Goal: Information Seeking & Learning: Learn about a topic

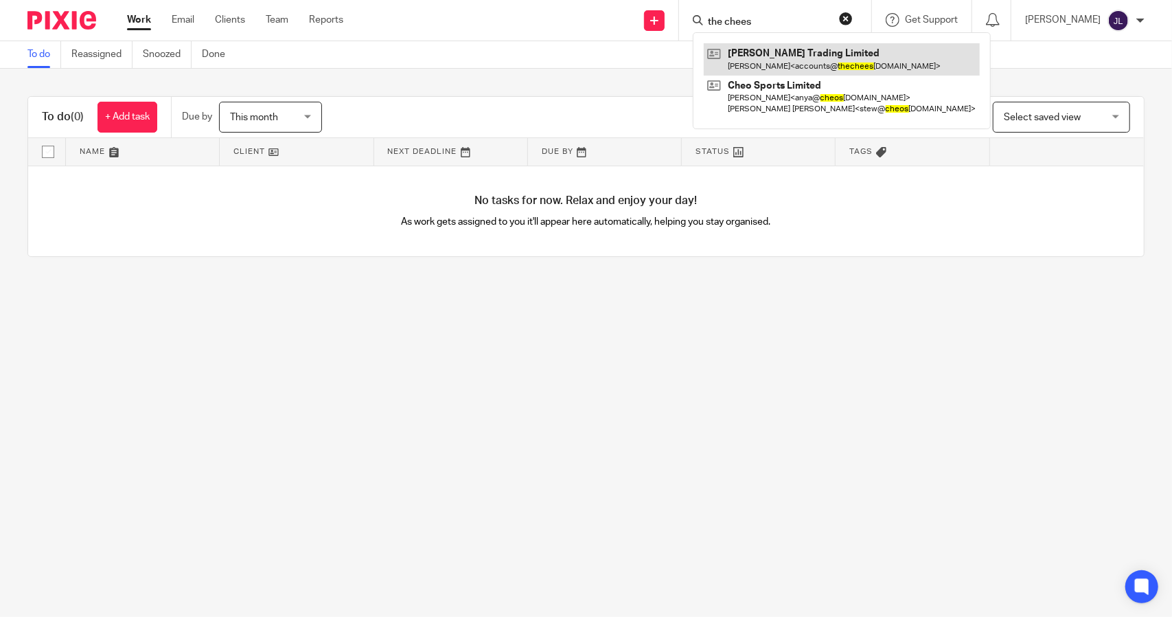
type input "the chees"
click at [817, 52] on link at bounding box center [842, 59] width 276 height 32
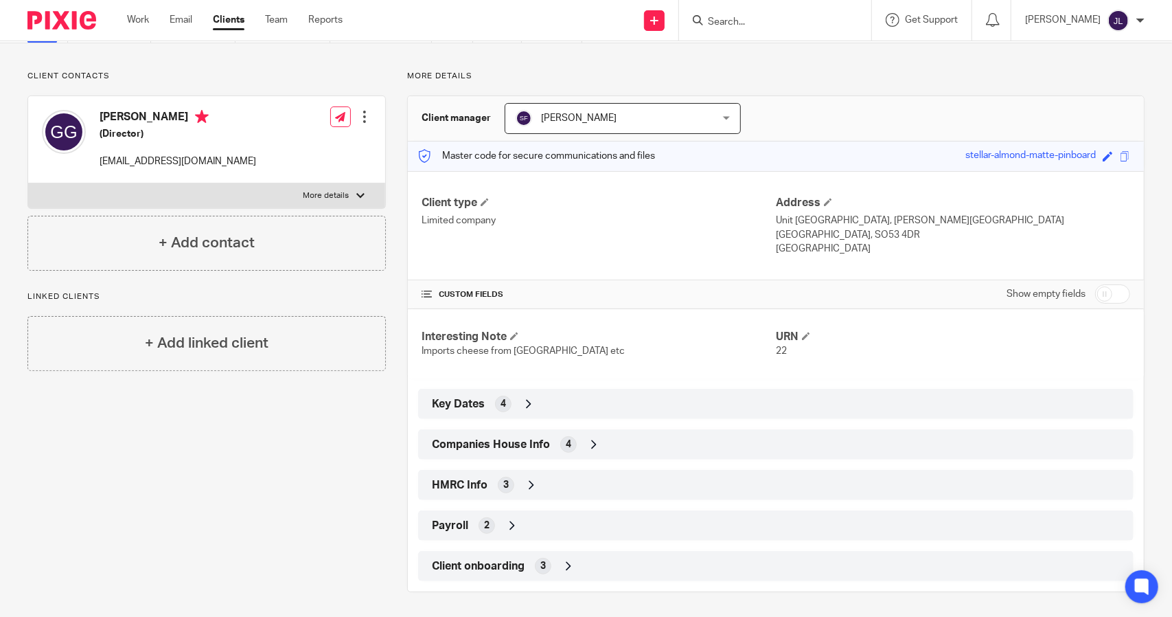
scroll to position [77, 0]
click at [183, 20] on link "Email" at bounding box center [181, 20] width 23 height 14
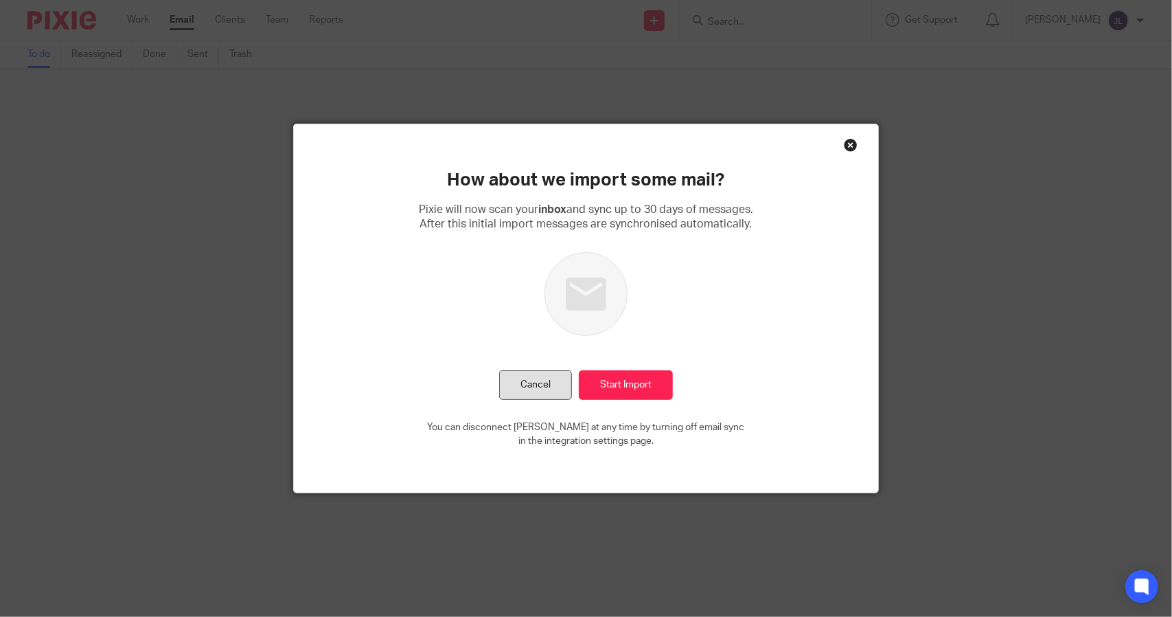
click at [538, 388] on button "Cancel" at bounding box center [535, 385] width 73 height 30
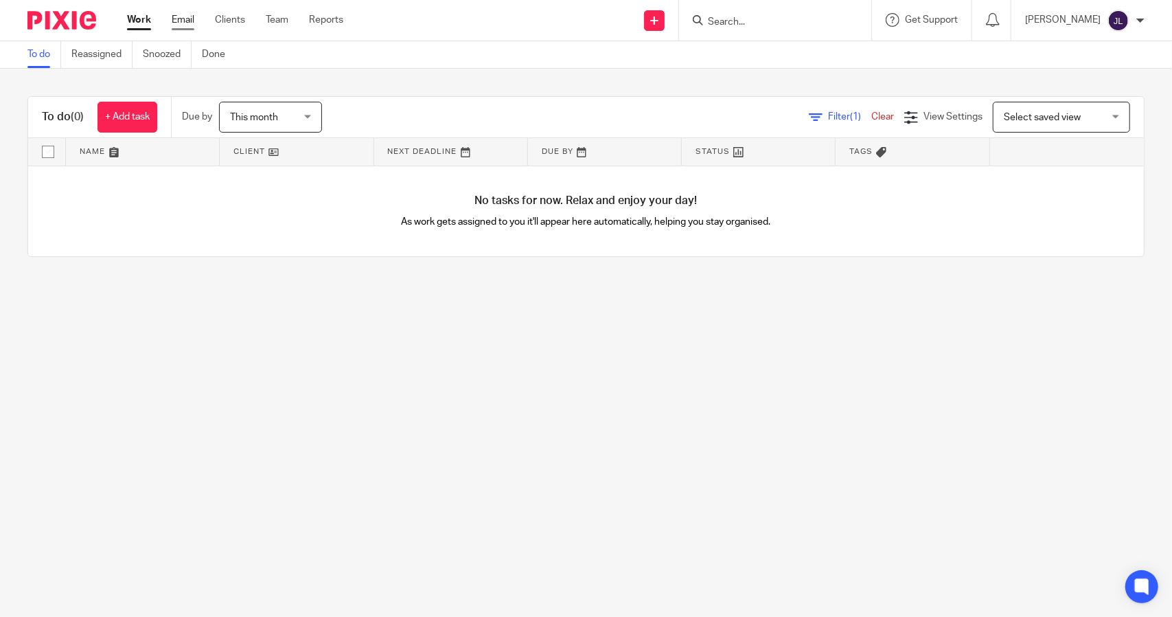
click at [182, 18] on link "Email" at bounding box center [183, 20] width 23 height 14
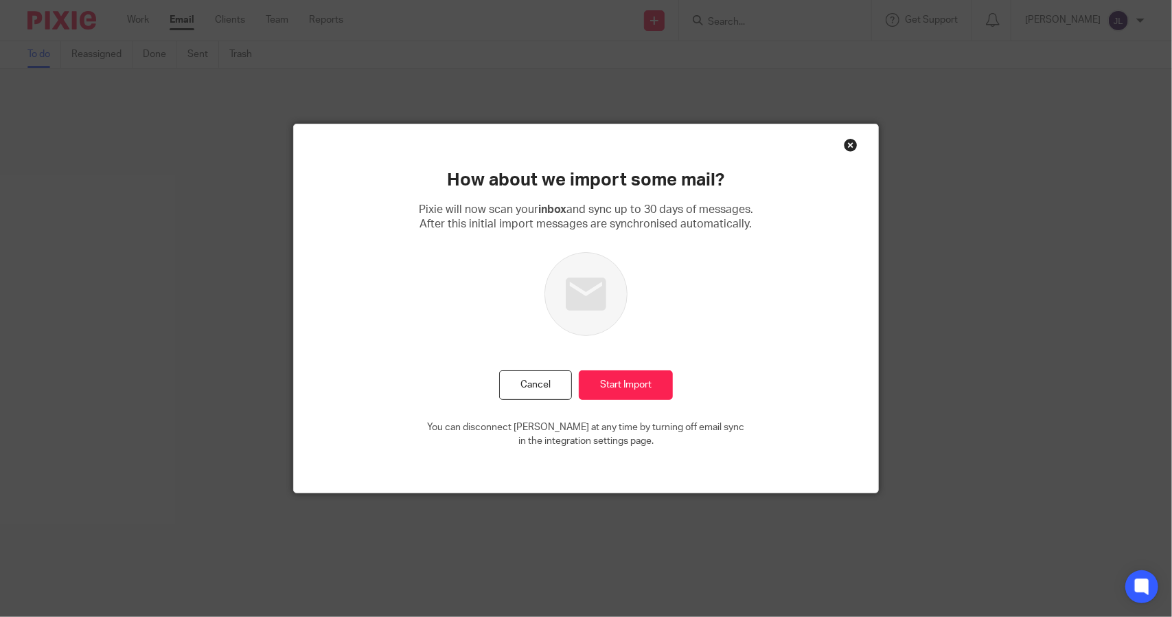
click at [847, 139] on div "Close this dialog window" at bounding box center [851, 145] width 14 height 14
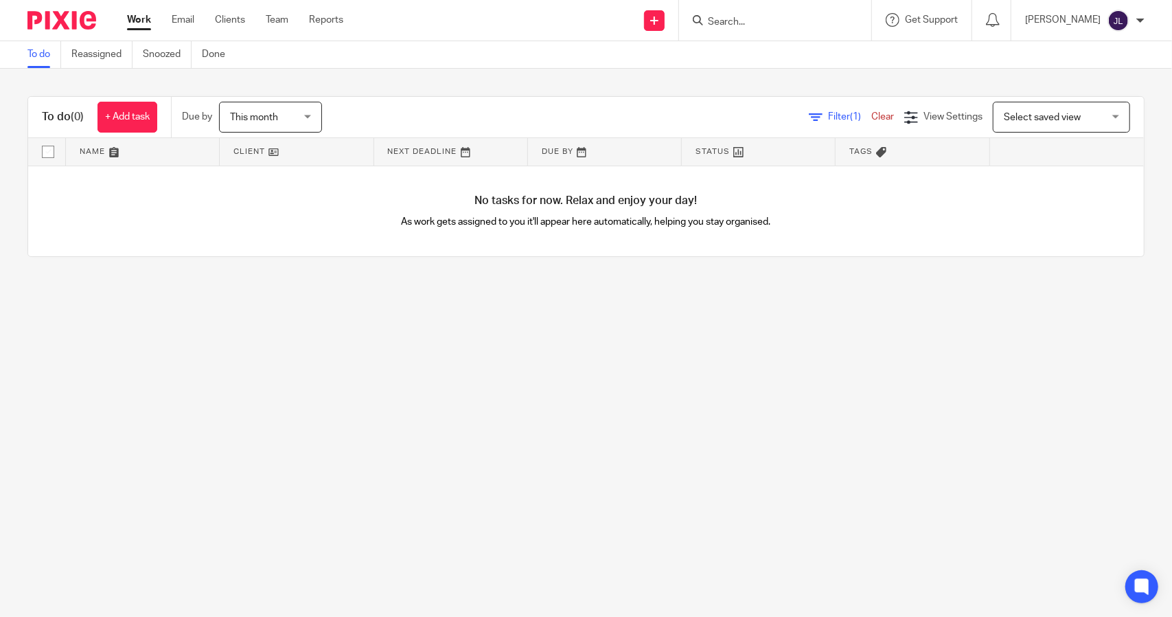
click at [790, 18] on input "Search" at bounding box center [769, 22] width 124 height 12
type input "the cheese stall"
click button "submit" at bounding box center [0, 0] width 0 height 0
click at [799, 48] on link at bounding box center [812, 59] width 217 height 32
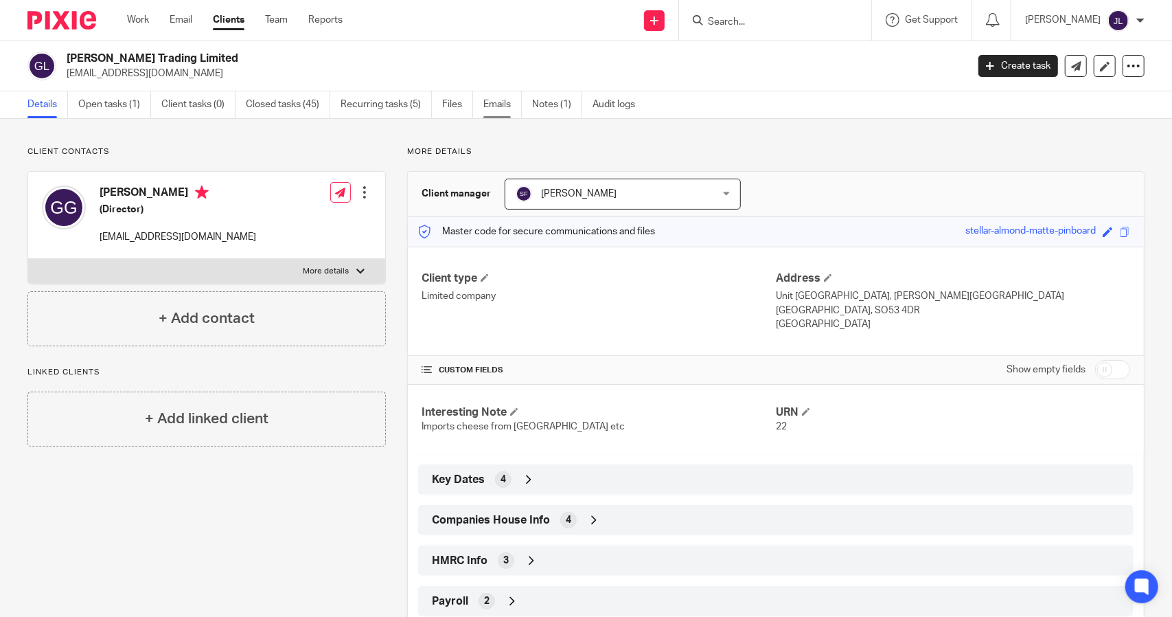
click at [492, 104] on link "Emails" at bounding box center [502, 104] width 38 height 27
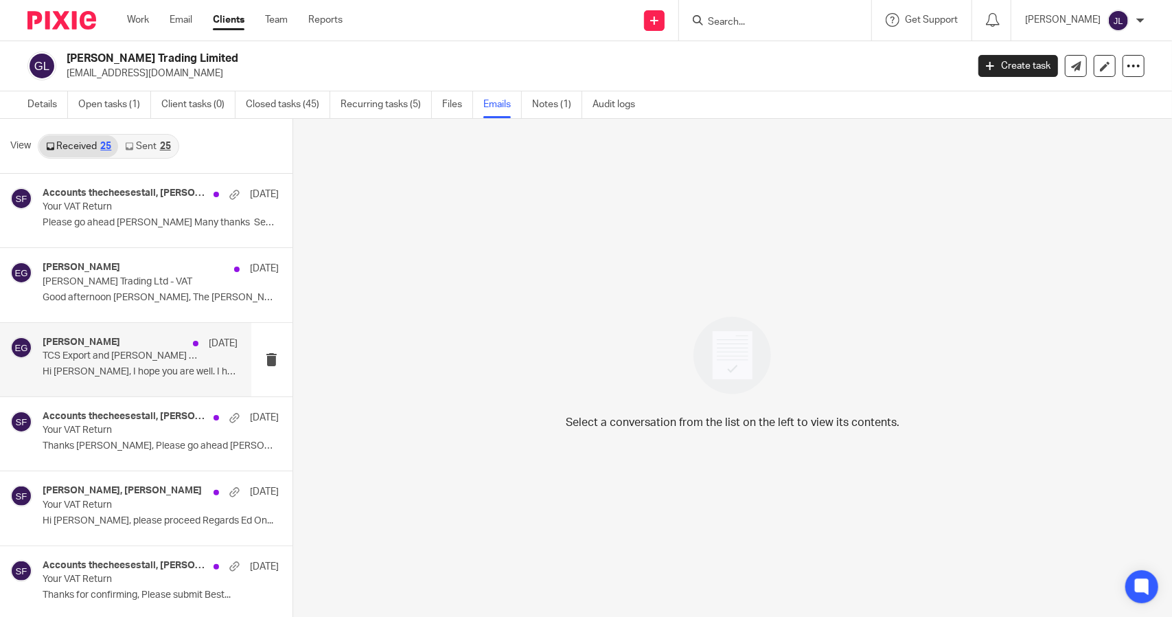
click at [133, 377] on p "Hi Sean, I hope you are well. I have just..." at bounding box center [140, 372] width 195 height 12
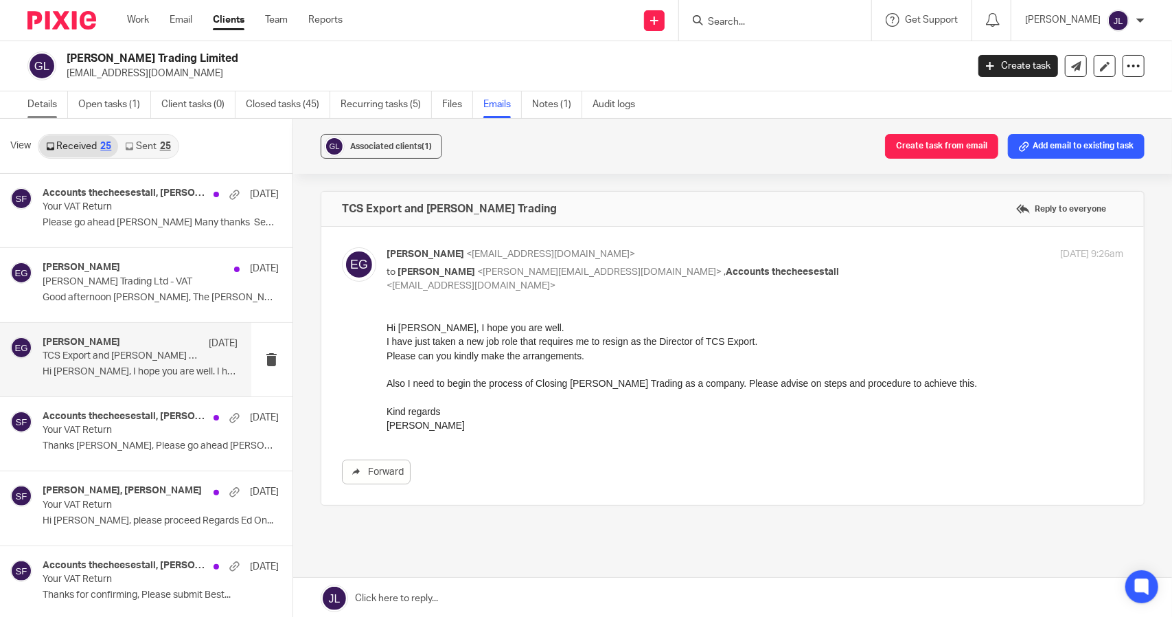
click at [54, 103] on link "Details" at bounding box center [47, 104] width 41 height 27
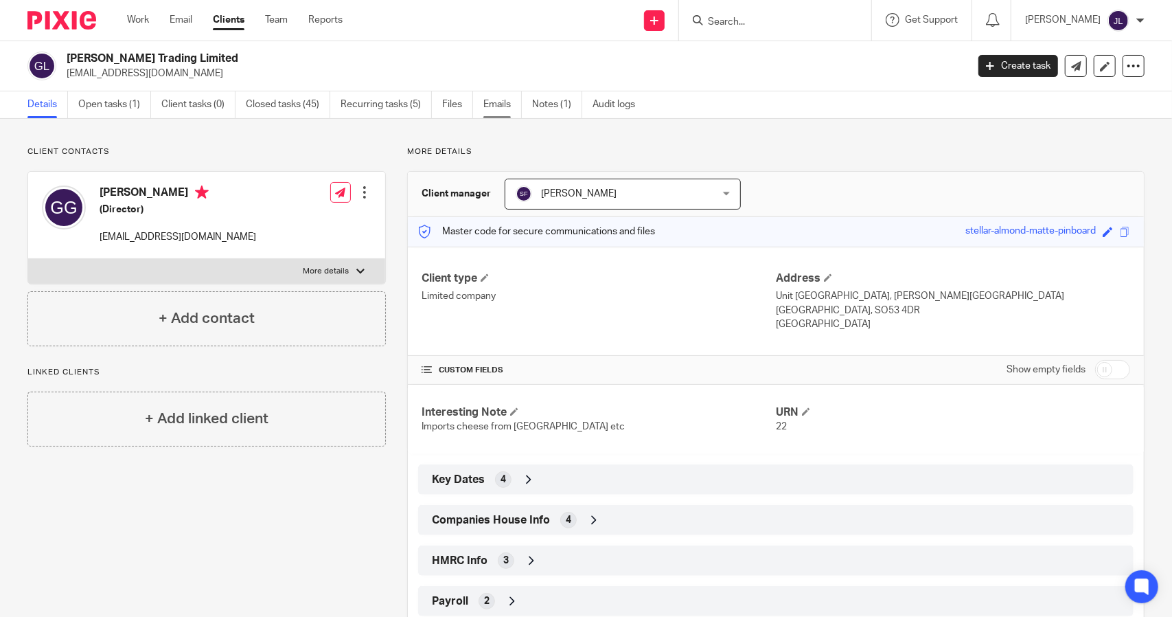
click at [496, 106] on link "Emails" at bounding box center [502, 104] width 38 height 27
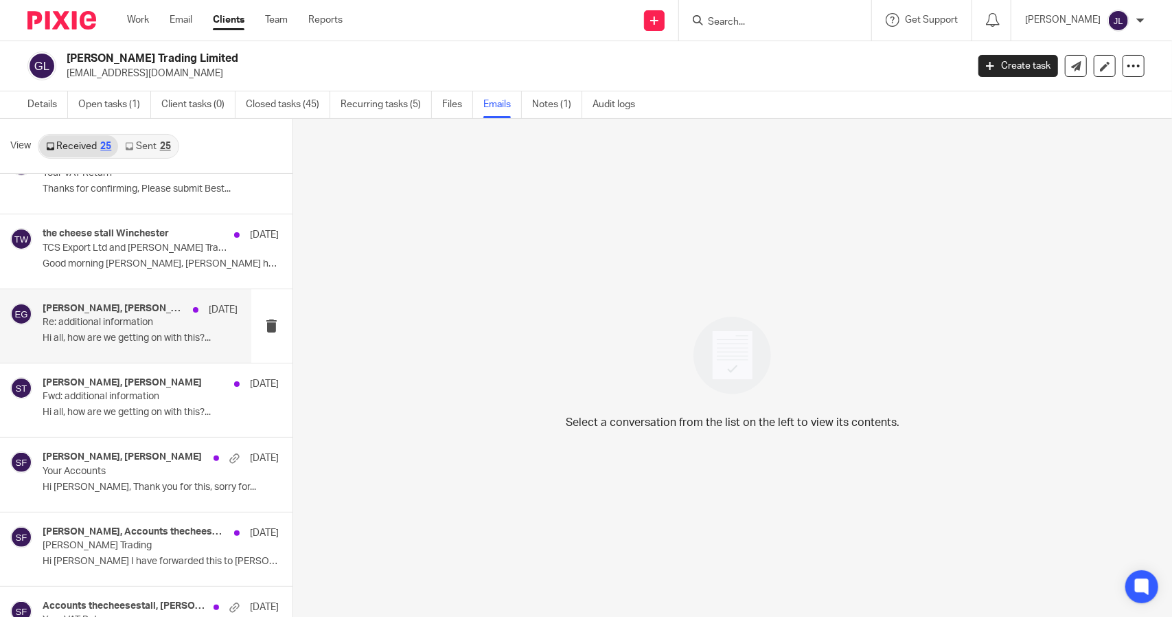
scroll to position [412, 0]
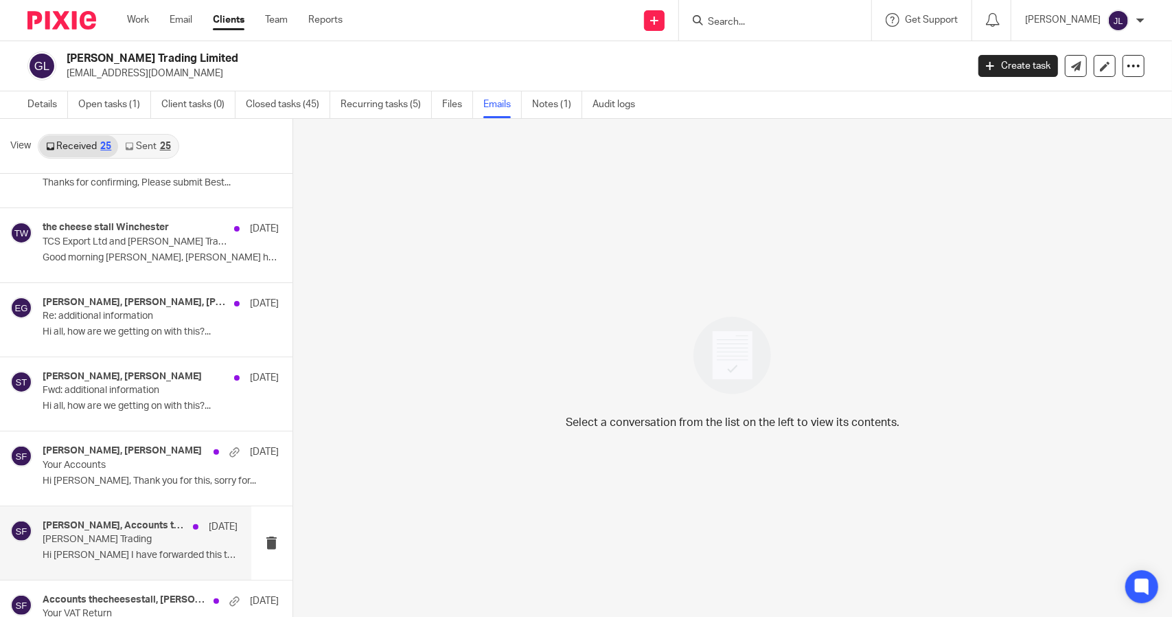
click at [126, 553] on p "Hi [PERSON_NAME] I have forwarded this to [PERSON_NAME] and..." at bounding box center [140, 555] width 195 height 12
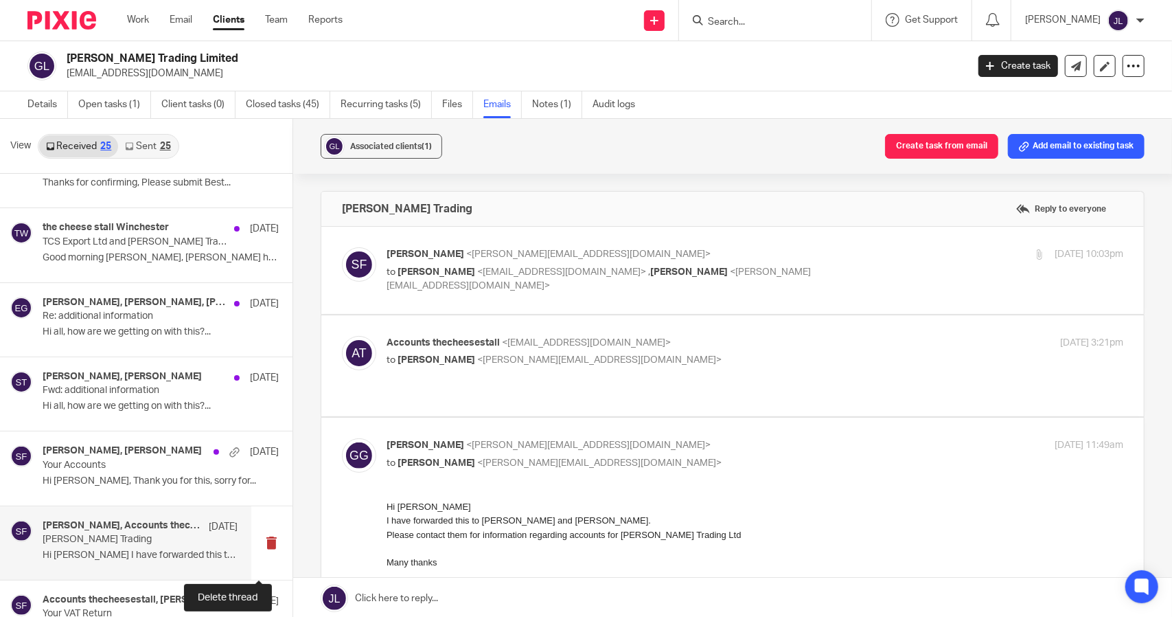
scroll to position [0, 0]
click at [48, 111] on link "Details" at bounding box center [47, 104] width 41 height 27
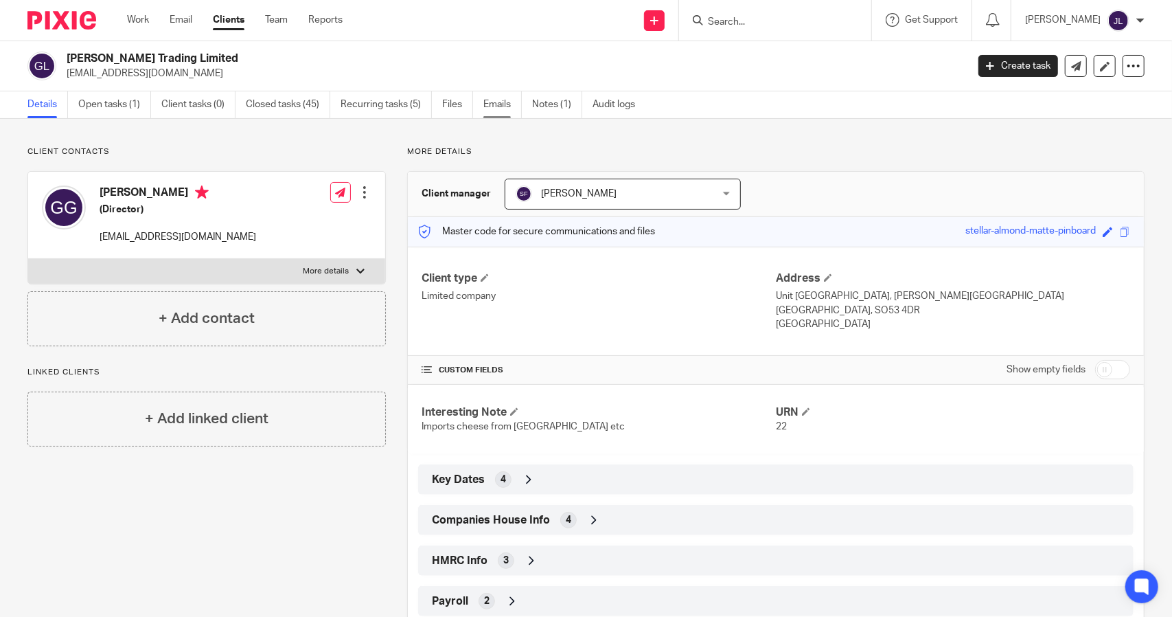
click at [489, 108] on link "Emails" at bounding box center [502, 104] width 38 height 27
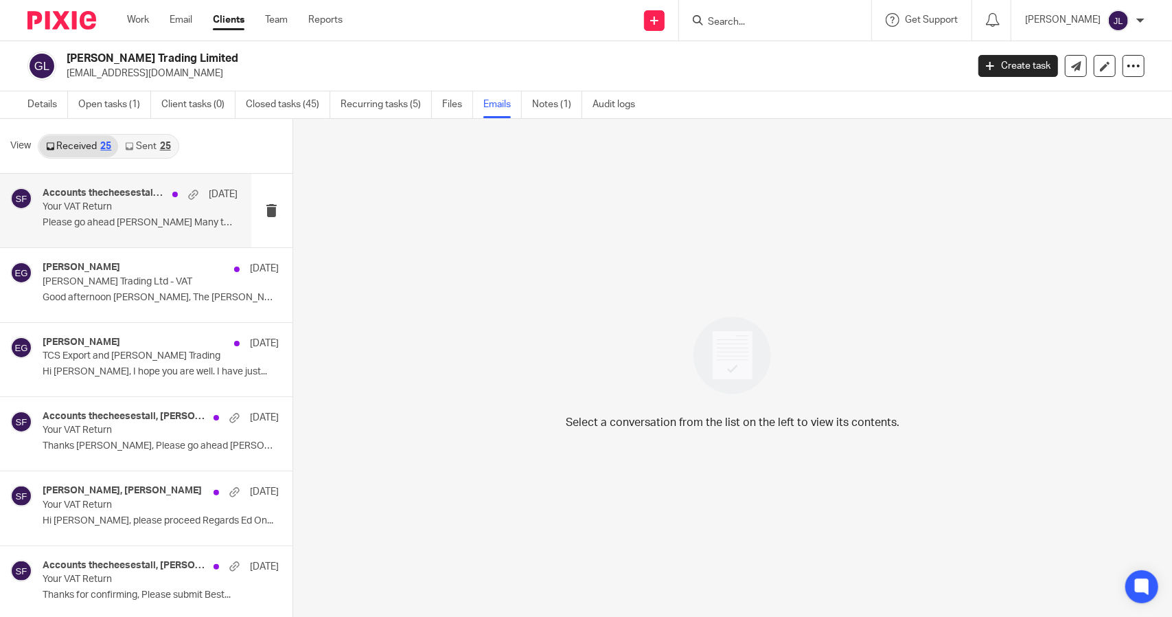
click at [114, 226] on p "Please go ahead [PERSON_NAME] Many thanks Sent..." at bounding box center [140, 223] width 195 height 12
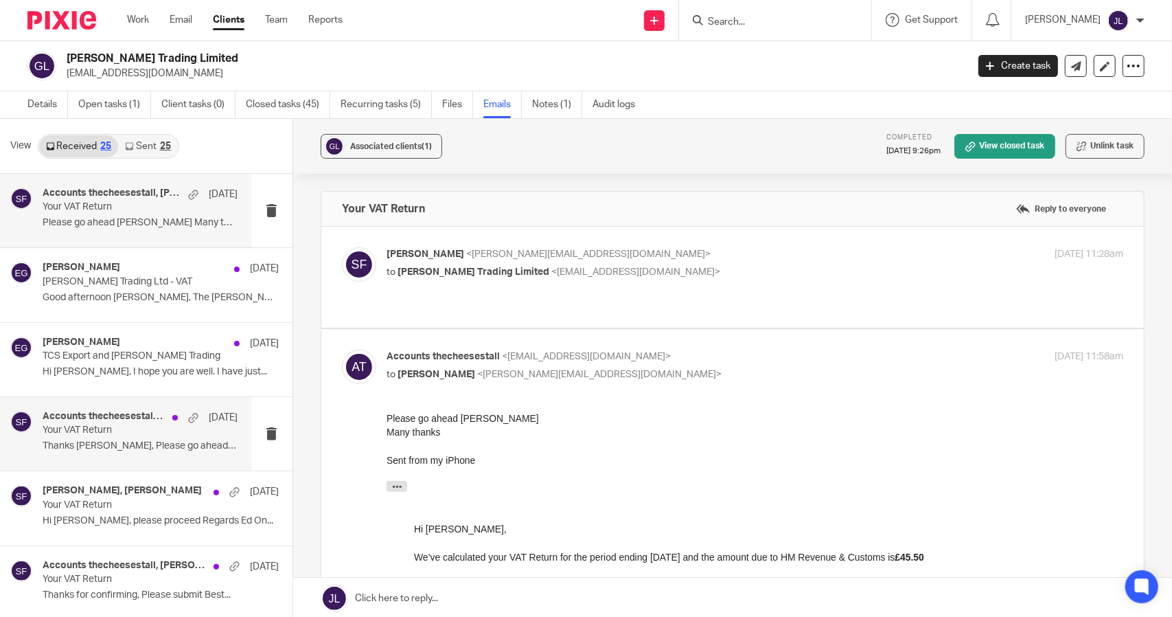
click at [117, 441] on p "Thanks [PERSON_NAME], Please go ahead [PERSON_NAME] Sent..." at bounding box center [140, 446] width 195 height 12
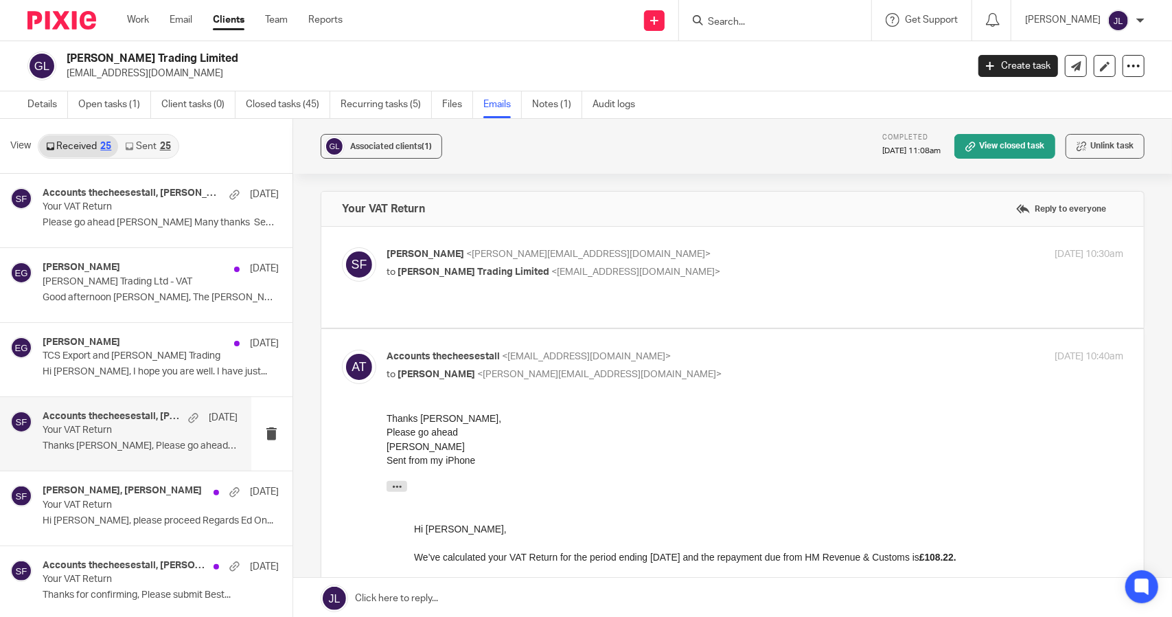
click at [746, 18] on input "Search" at bounding box center [769, 22] width 124 height 12
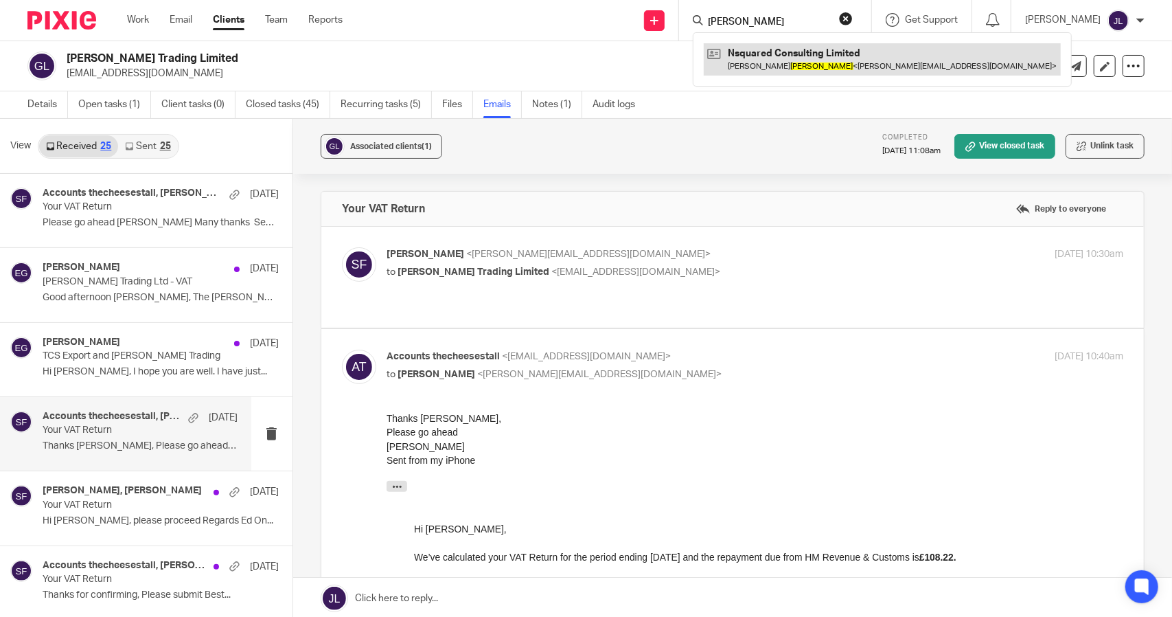
type input "newman"
click at [779, 50] on link at bounding box center [882, 59] width 357 height 32
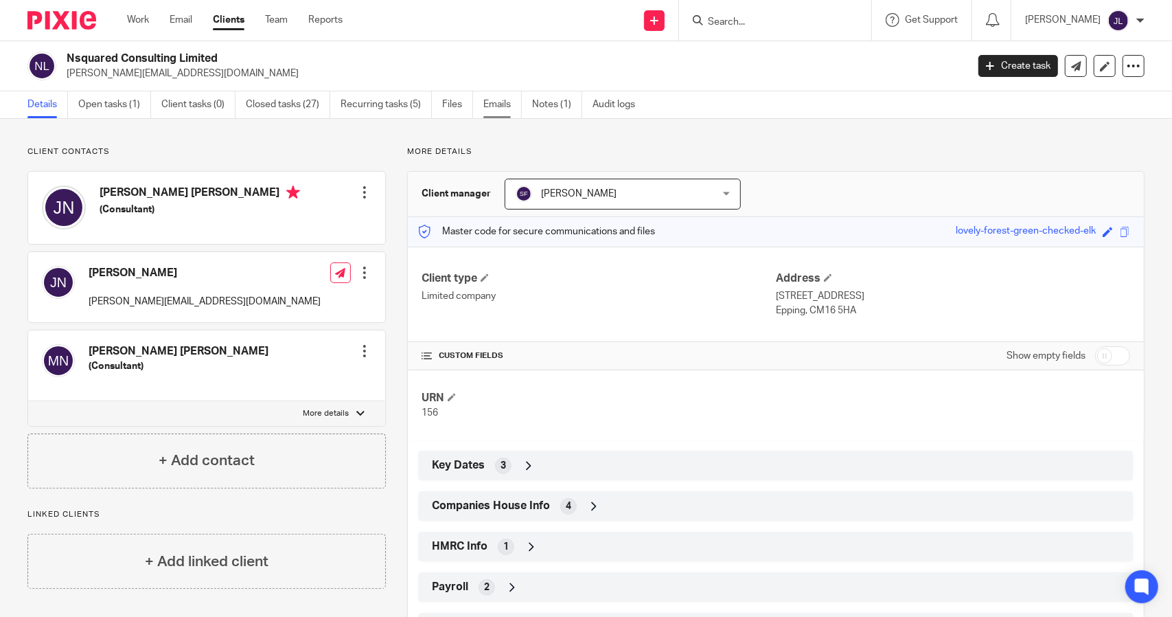
click at [489, 105] on link "Emails" at bounding box center [502, 104] width 38 height 27
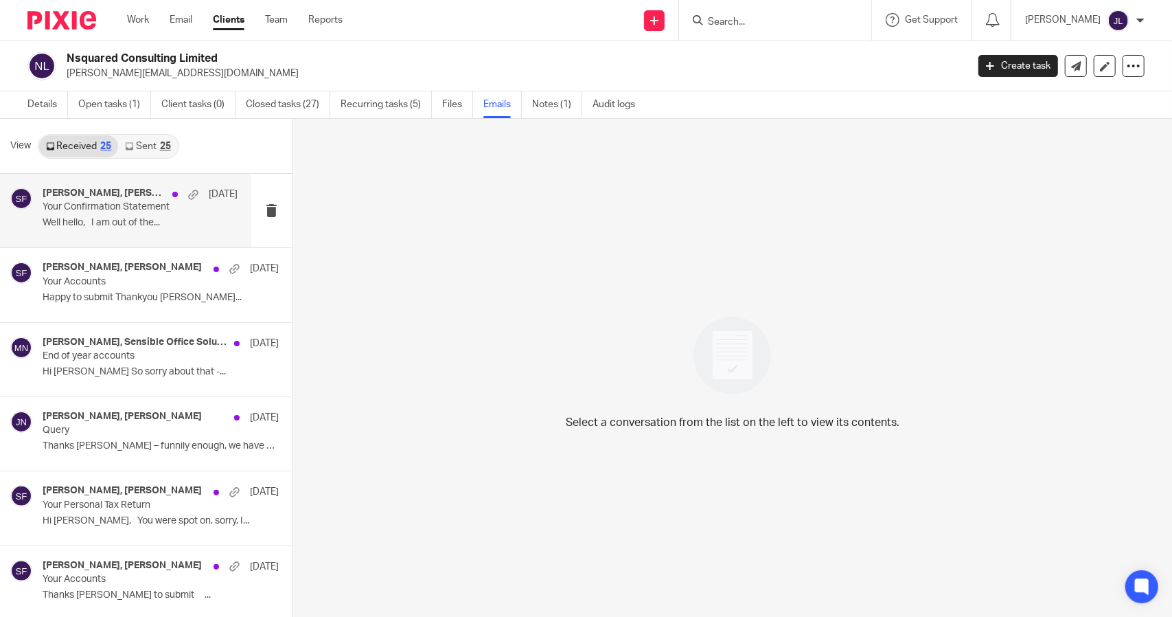
click at [68, 214] on div "Jodie Newman, Sarah Fox, Mike Newman 26 Apr Your Confirmation Statement Well he…" at bounding box center [140, 210] width 195 height 46
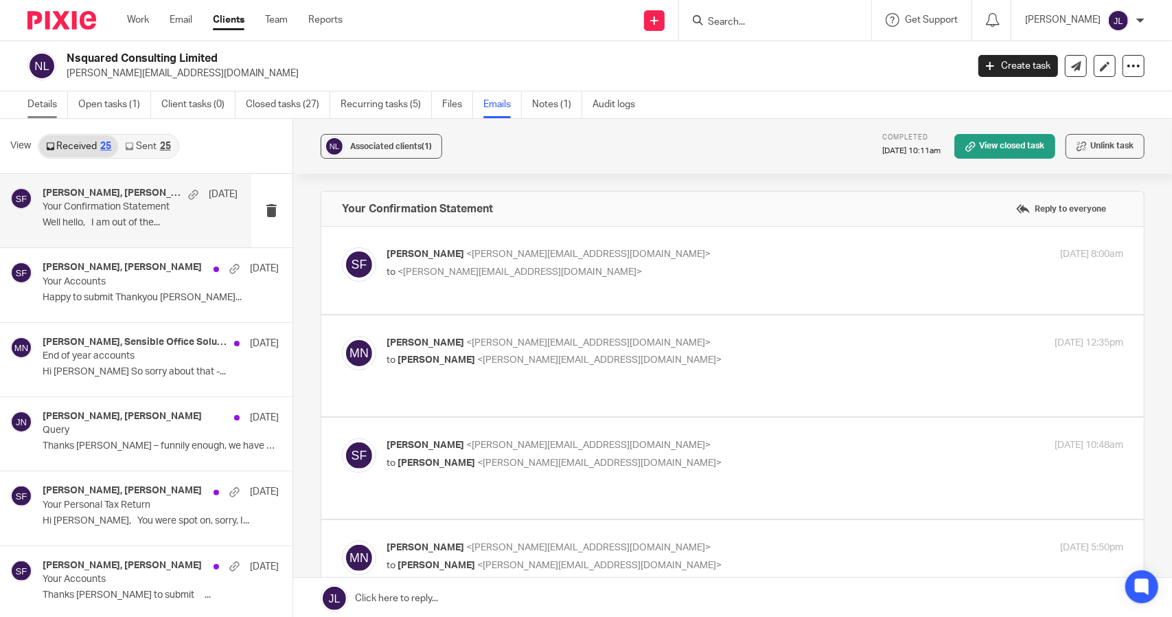
click at [50, 100] on link "Details" at bounding box center [47, 104] width 41 height 27
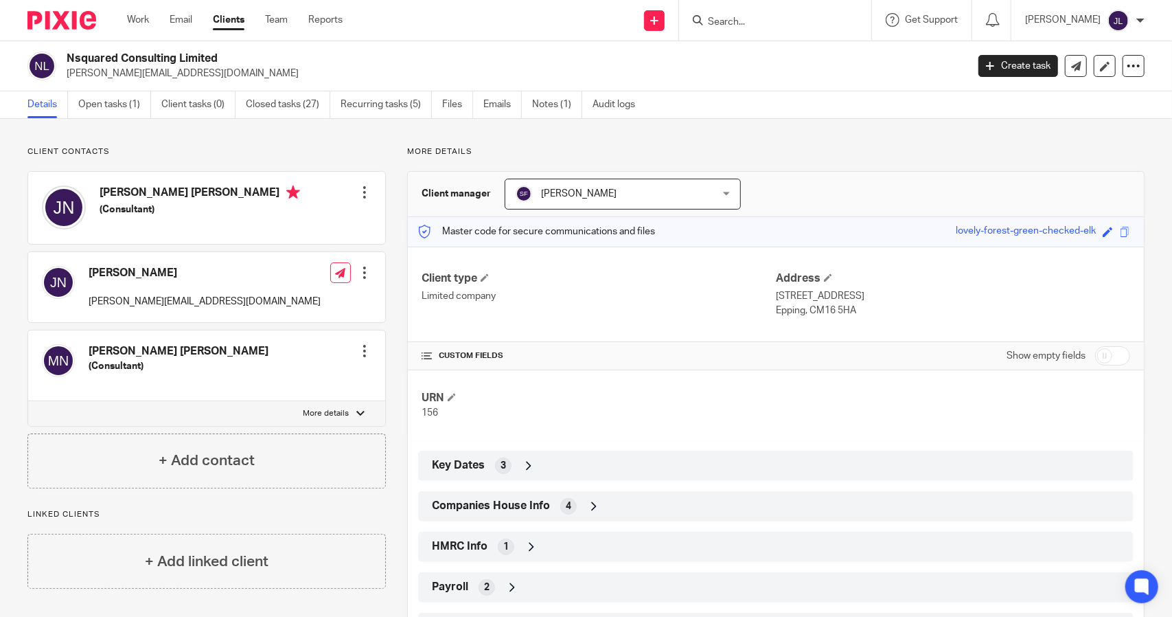
click at [750, 25] on input "Search" at bounding box center [769, 22] width 124 height 12
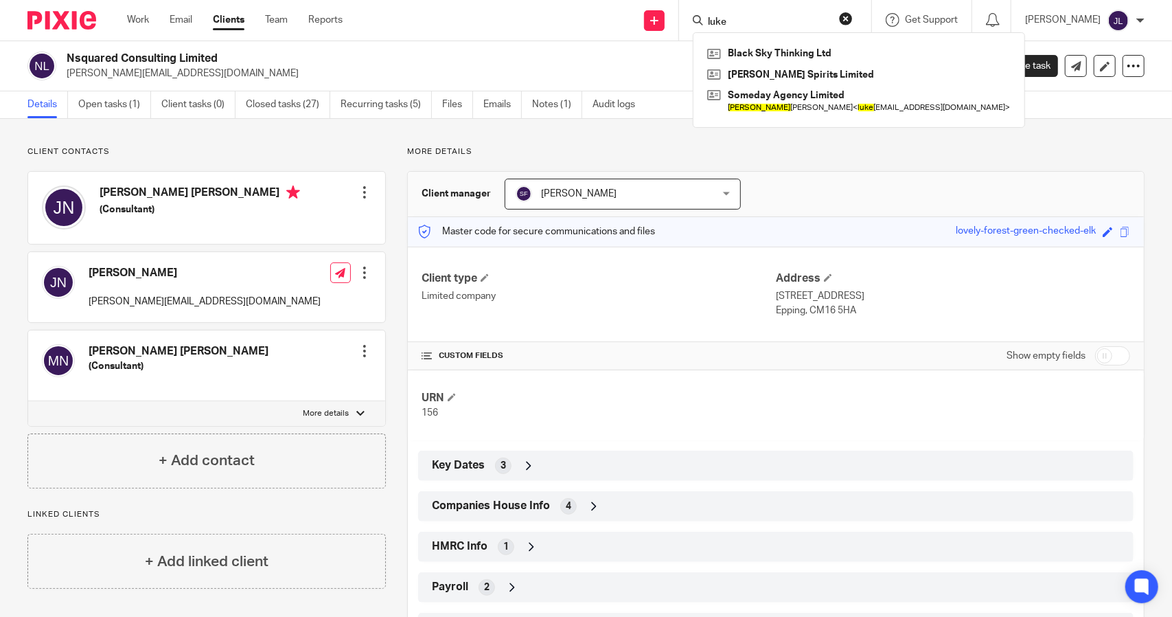
click at [769, 19] on input "luke" at bounding box center [769, 22] width 124 height 12
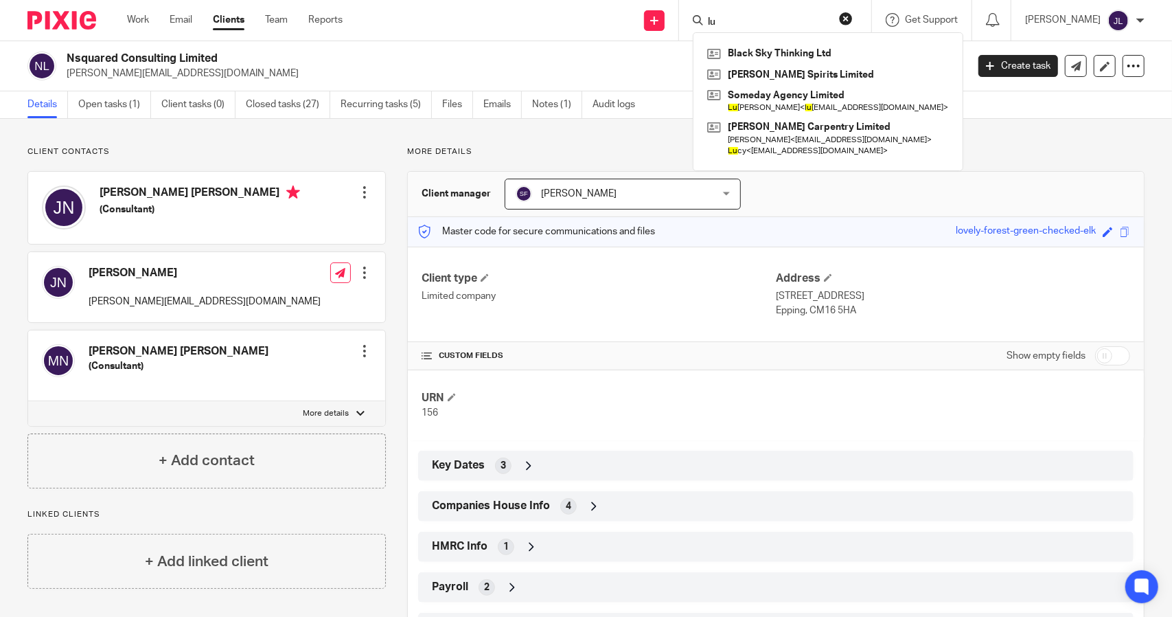
type input "l"
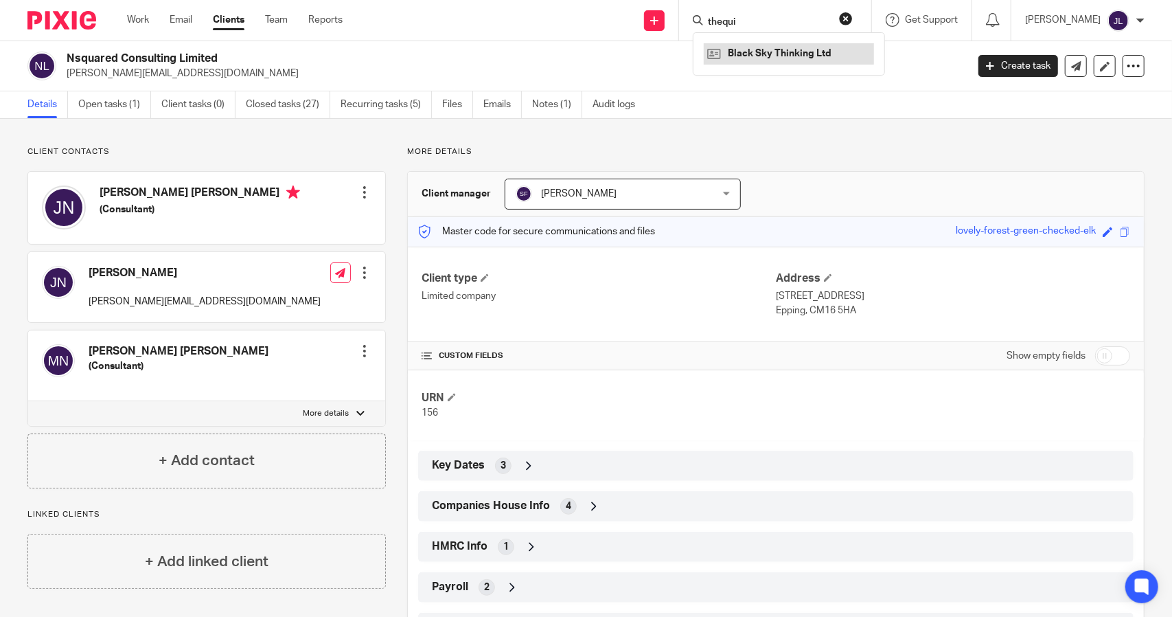
type input "thequi"
click at [777, 52] on link at bounding box center [789, 53] width 170 height 21
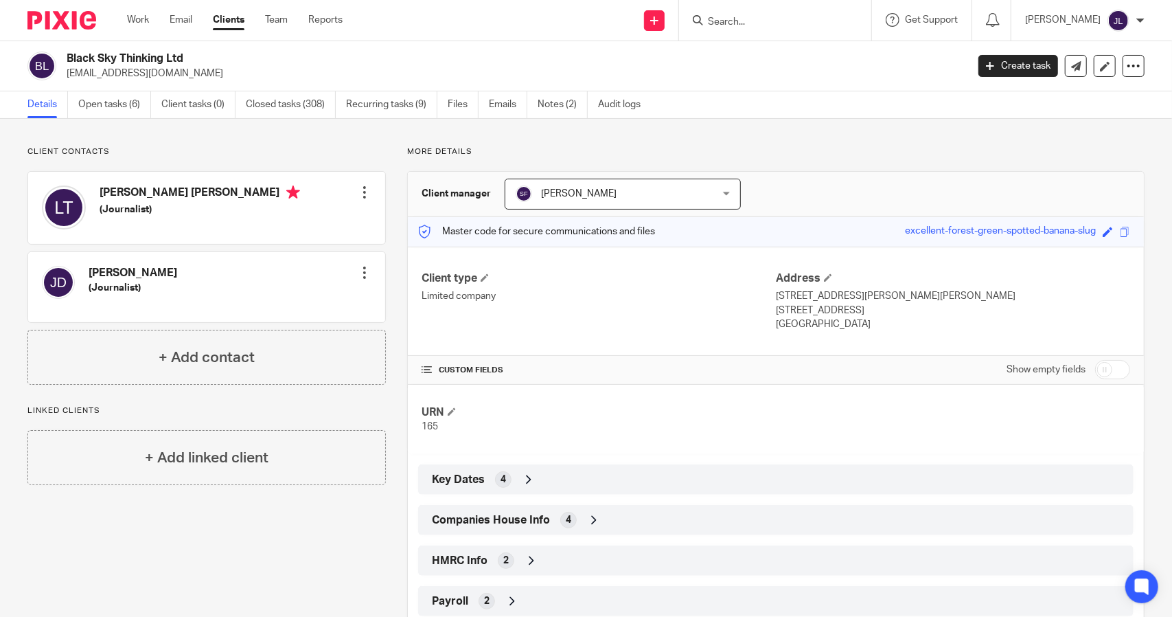
click at [361, 192] on div at bounding box center [365, 192] width 14 height 14
click at [308, 187] on div "[PERSON_NAME] [PERSON_NAME] (Journalist) Edit contact Create client from contac…" at bounding box center [206, 208] width 357 height 72
